Goal: Navigation & Orientation: Find specific page/section

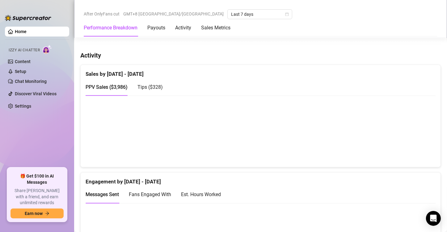
scroll to position [369, 0]
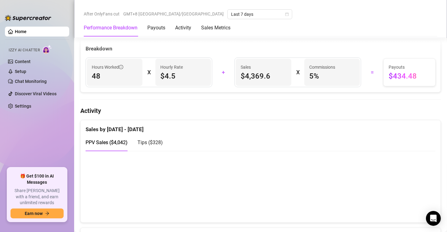
scroll to position [309, 0]
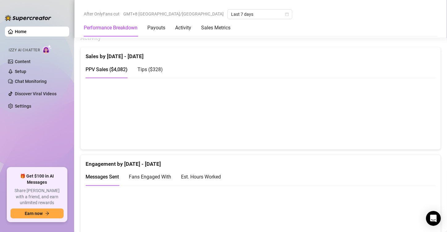
scroll to position [401, 0]
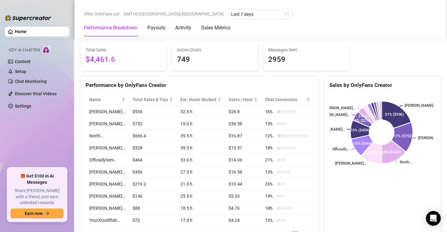
scroll to position [31, 0]
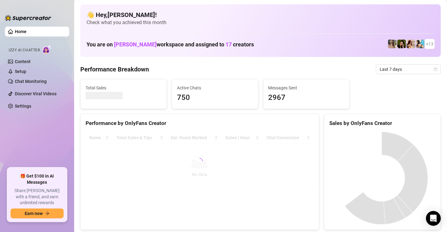
click at [380, 174] on canvas at bounding box center [381, 178] width 105 height 93
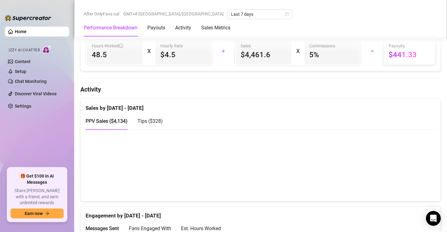
scroll to position [340, 0]
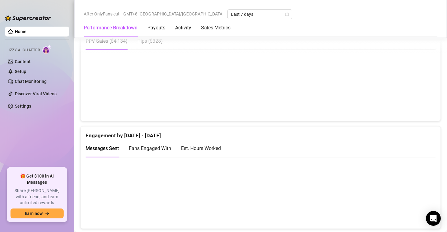
scroll to position [432, 0]
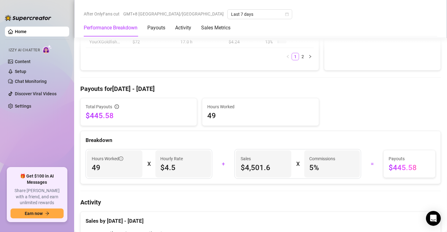
scroll to position [340, 0]
